Goal: Task Accomplishment & Management: Use online tool/utility

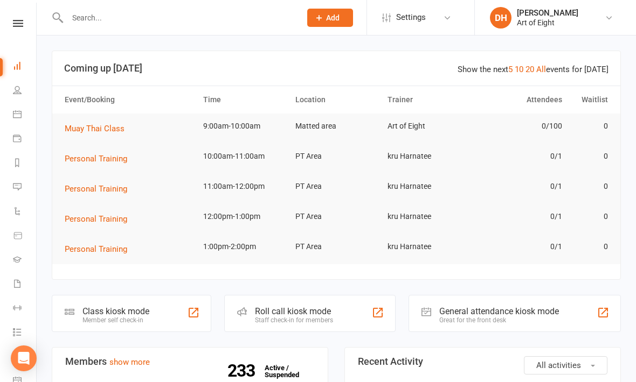
click at [136, 311] on div "Class kiosk mode" at bounding box center [115, 312] width 67 height 10
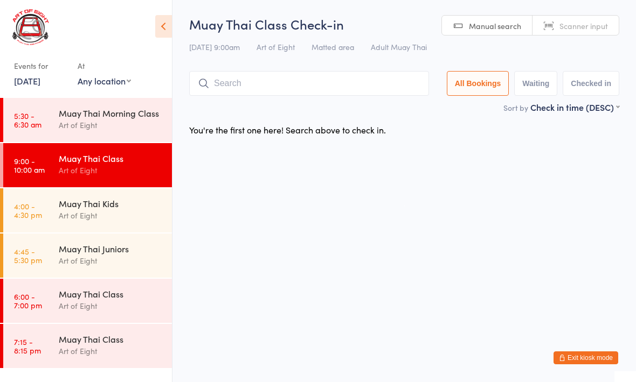
click at [330, 95] on input "search" at bounding box center [309, 83] width 240 height 25
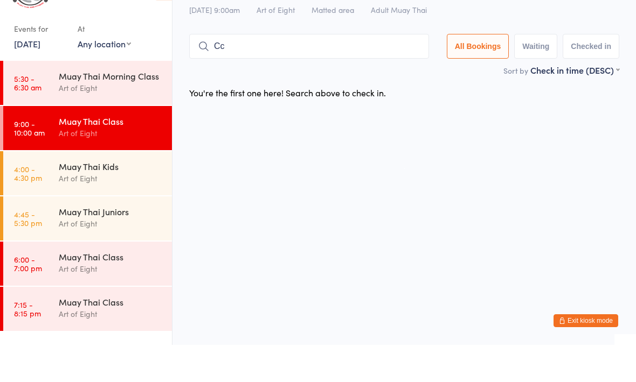
type input "C"
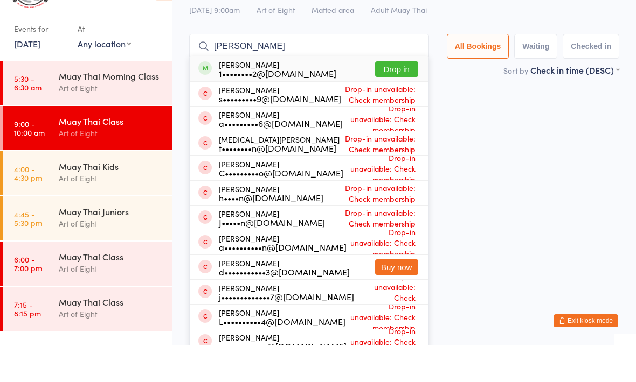
type input "[PERSON_NAME]"
click at [394, 99] on button "Drop in" at bounding box center [396, 107] width 43 height 16
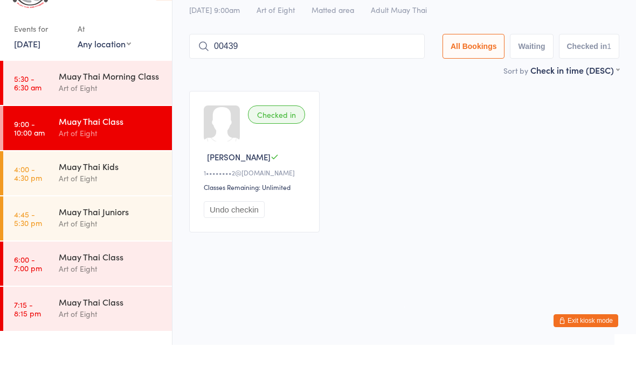
type input "00439"
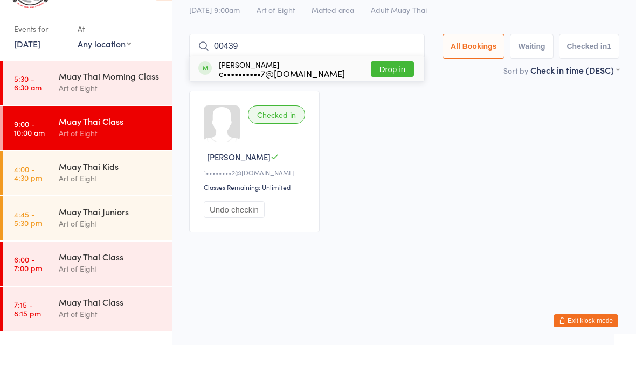
click at [385, 99] on button "Drop in" at bounding box center [392, 107] width 43 height 16
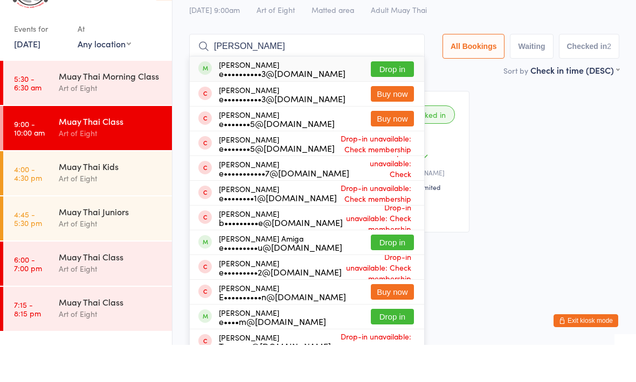
type input "[PERSON_NAME]"
click at [375, 272] on button "Drop in" at bounding box center [392, 280] width 43 height 16
